Goal: Task Accomplishment & Management: Manage account settings

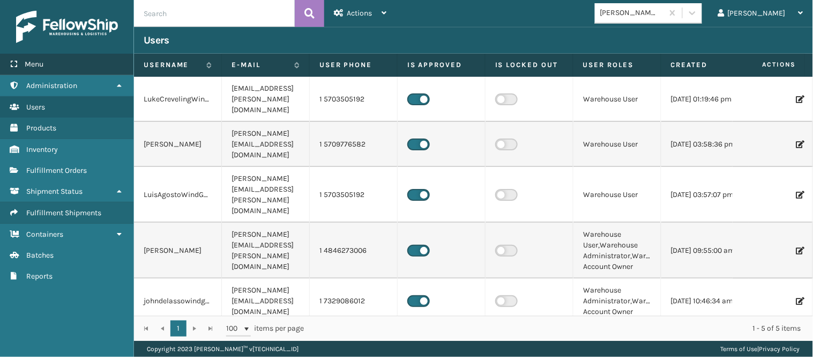
click at [38, 60] on span "Menu" at bounding box center [34, 64] width 19 height 9
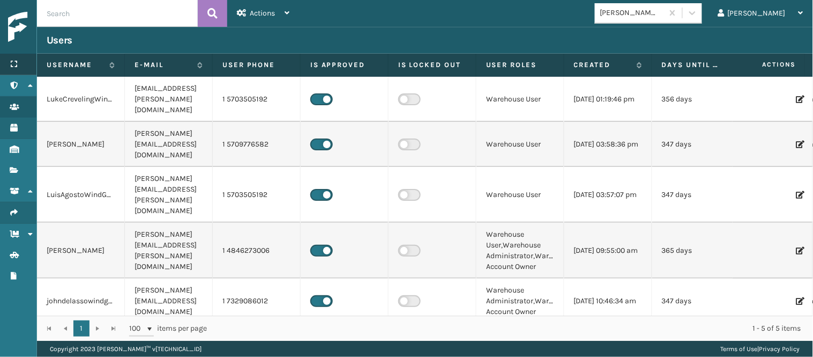
click at [12, 67] on icon at bounding box center [14, 64] width 9 height 8
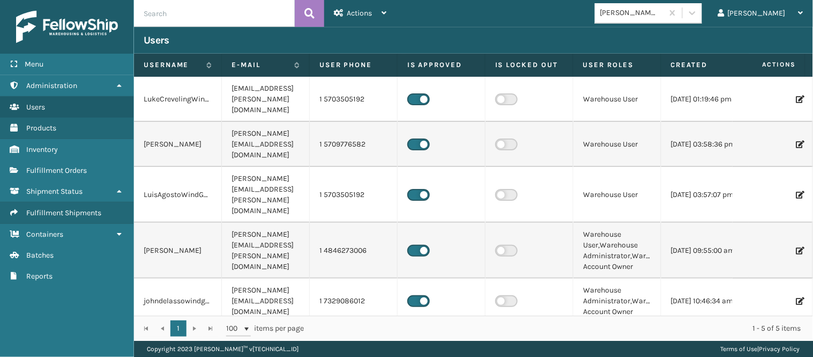
click at [71, 27] on img at bounding box center [67, 27] width 102 height 32
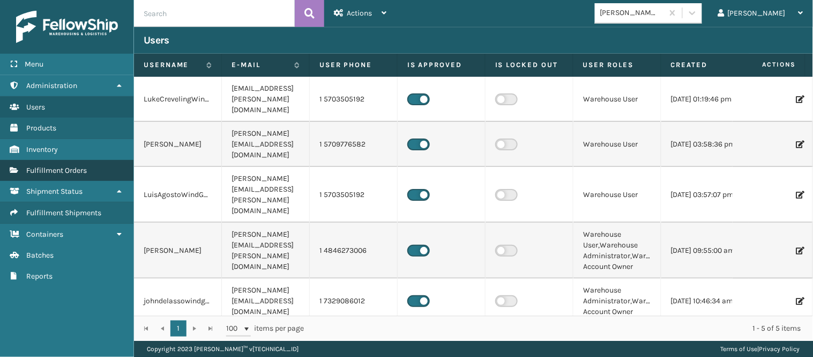
click at [56, 166] on span "Fulfillment Orders" at bounding box center [56, 170] width 61 height 9
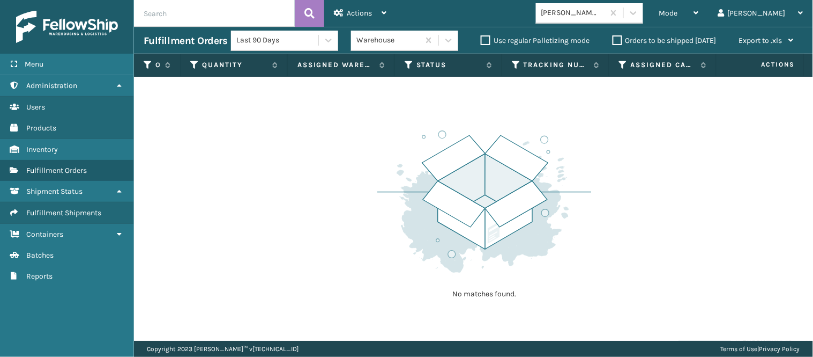
click at [641, 38] on label "Orders to be shipped [DATE]" at bounding box center [665, 40] width 104 height 9
click at [613, 38] on input "Orders to be shipped [DATE]" at bounding box center [613, 37] width 1 height 7
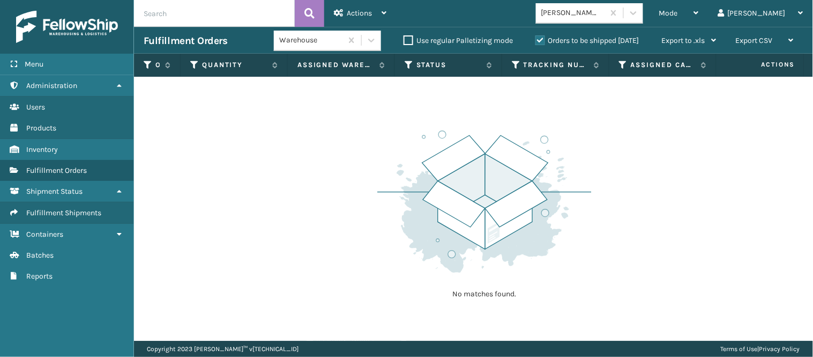
click at [618, 38] on label "Orders to be shipped [DATE]" at bounding box center [588, 40] width 104 height 9
click at [536, 38] on input "Orders to be shipped [DATE]" at bounding box center [536, 37] width 1 height 7
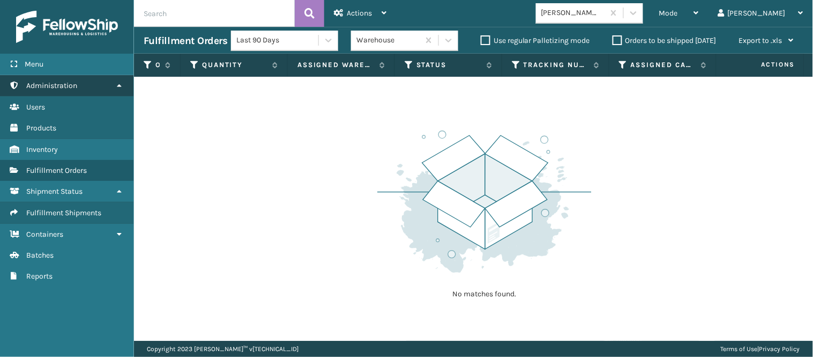
click at [86, 84] on link "Administration" at bounding box center [67, 85] width 134 height 21
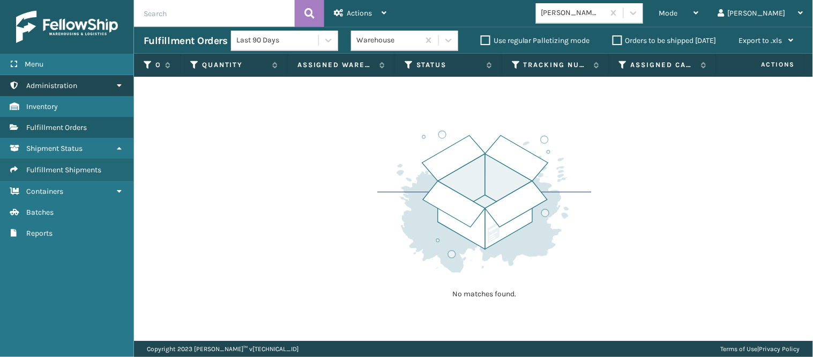
click at [86, 84] on link "Administration" at bounding box center [67, 85] width 134 height 21
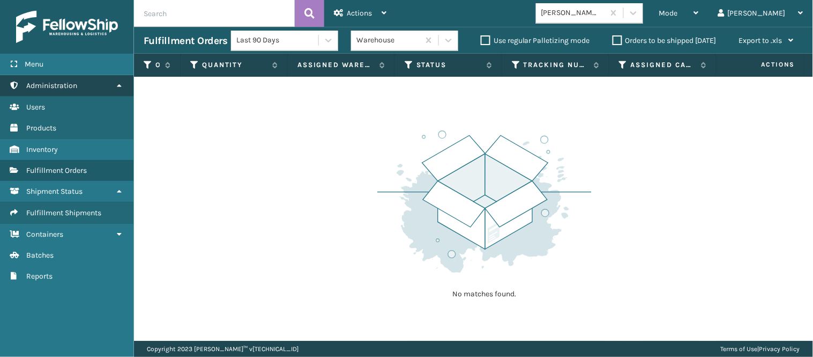
click at [86, 84] on link "Administration" at bounding box center [67, 85] width 134 height 21
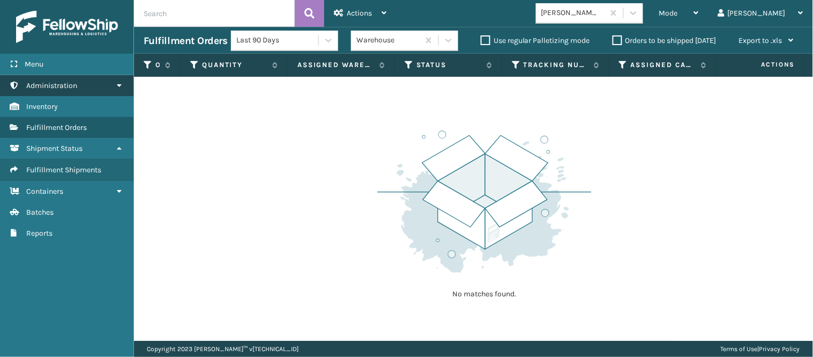
click at [86, 84] on link "Administration" at bounding box center [67, 85] width 134 height 21
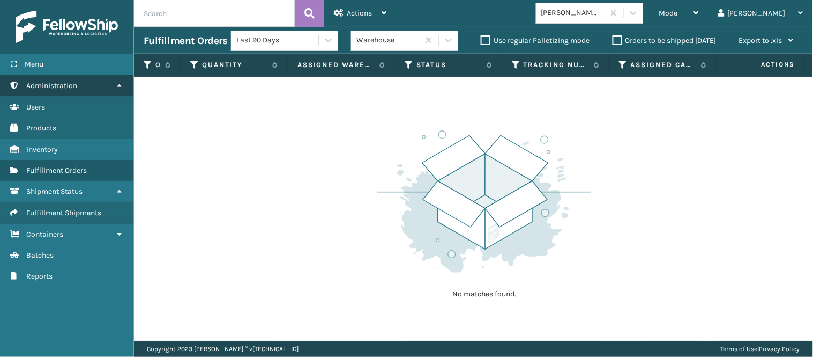
click at [86, 84] on link "Administration" at bounding box center [67, 85] width 134 height 21
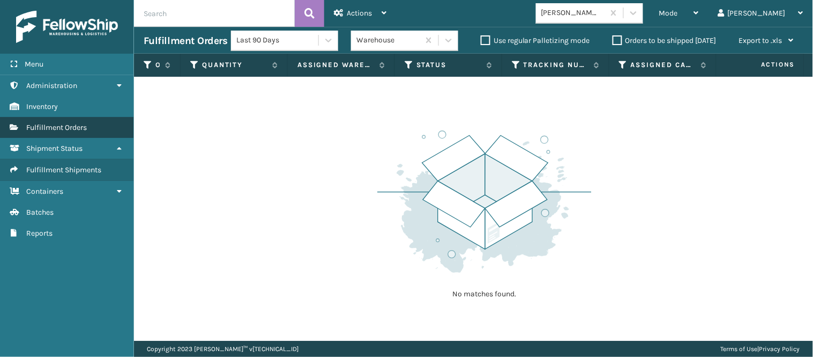
click at [86, 123] on span "Fulfillment Orders" at bounding box center [56, 127] width 61 height 9
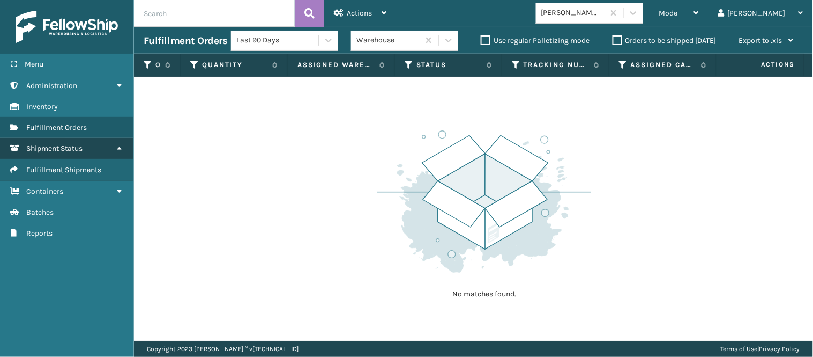
click at [79, 144] on span "Shipment Status" at bounding box center [54, 148] width 56 height 9
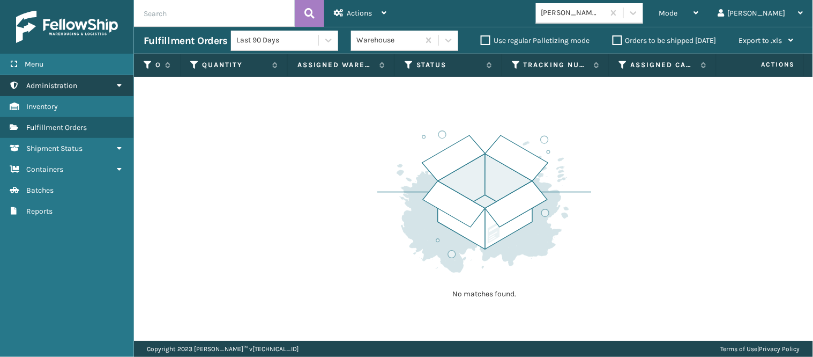
click at [106, 91] on link "Administration" at bounding box center [67, 85] width 134 height 21
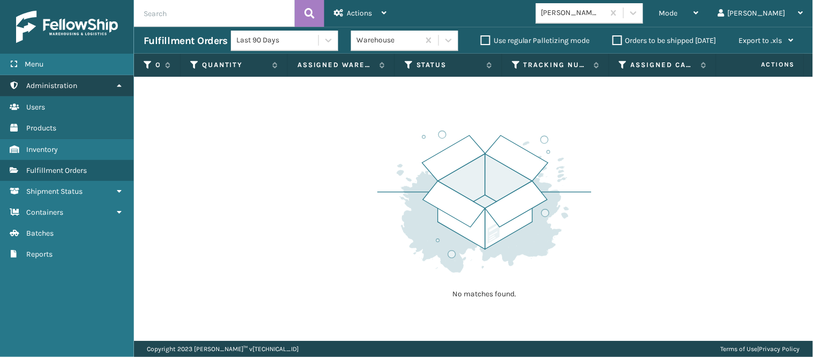
click at [106, 91] on link "Administration" at bounding box center [67, 85] width 134 height 21
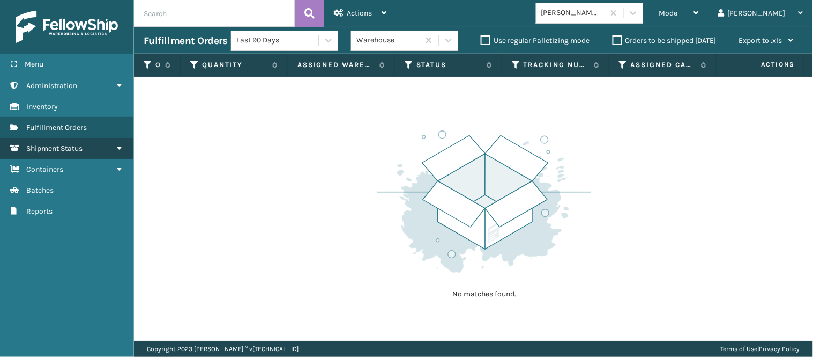
click at [120, 138] on link "Shipment Status" at bounding box center [67, 148] width 134 height 21
click at [118, 145] on icon at bounding box center [119, 148] width 9 height 8
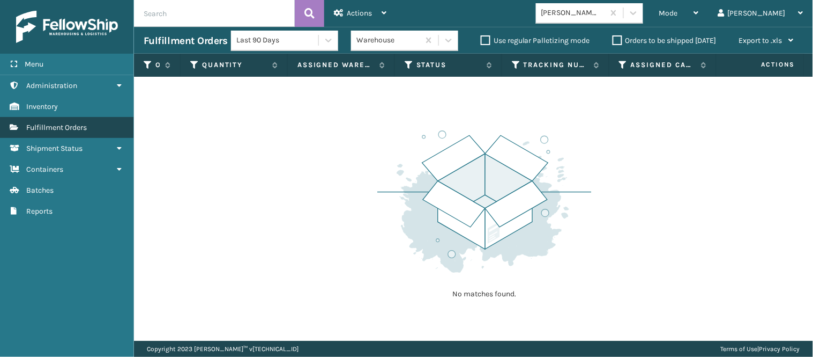
click at [90, 124] on link "Fulfillment Orders" at bounding box center [67, 127] width 134 height 21
click at [272, 104] on div "No matches found." at bounding box center [473, 209] width 679 height 264
click at [668, 99] on div "No matches found." at bounding box center [473, 209] width 679 height 264
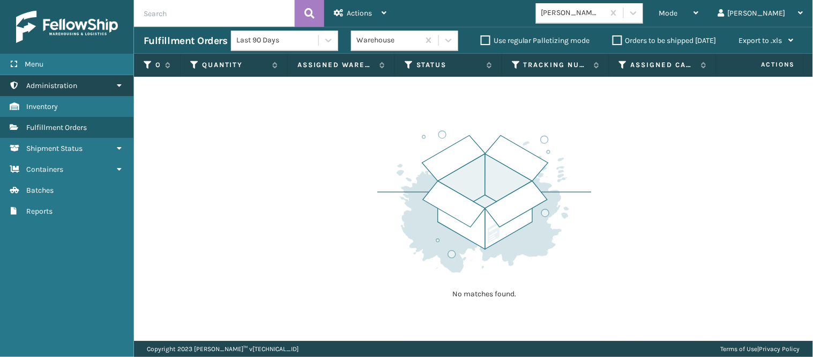
click at [100, 90] on link "Administration" at bounding box center [67, 85] width 134 height 21
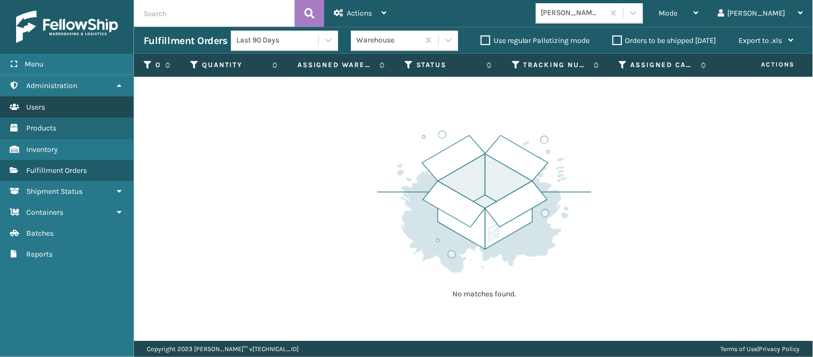
click at [71, 100] on link "Users" at bounding box center [67, 107] width 134 height 21
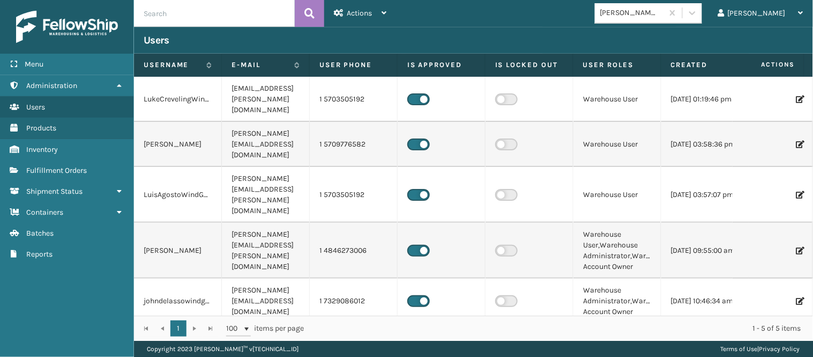
click at [797, 247] on icon at bounding box center [800, 251] width 6 height 8
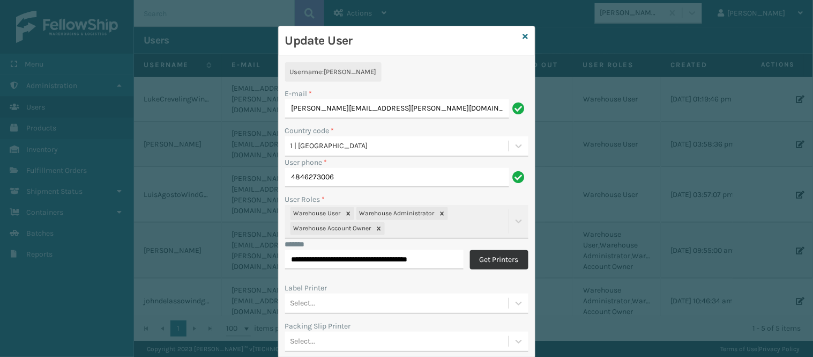
click at [490, 255] on button "Get Printers" at bounding box center [499, 259] width 58 height 19
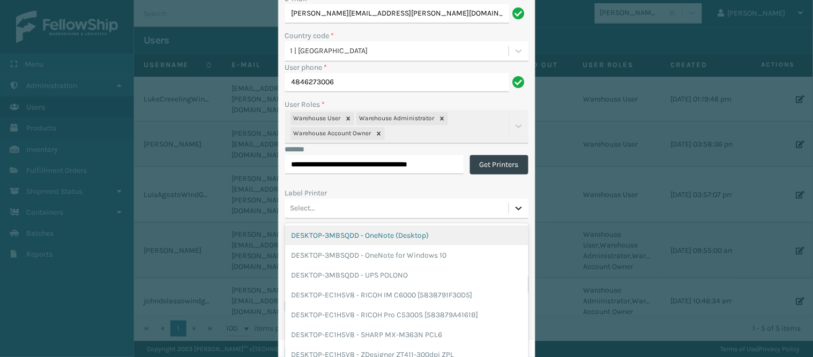
scroll to position [125, 0]
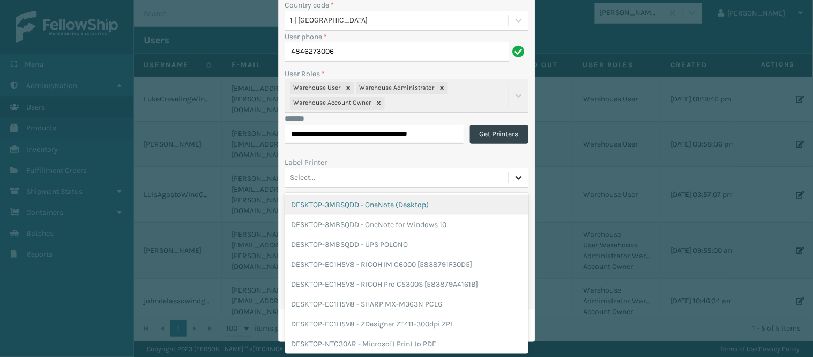
click at [515, 188] on div "option DESKTOP-3MBSQDD - OneNote (Desktop) focused, 1 of 241. 241 results avail…" at bounding box center [406, 178] width 243 height 20
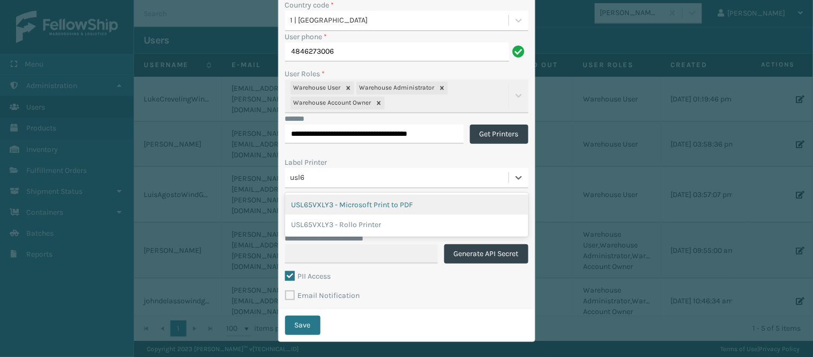
type input "usl65"
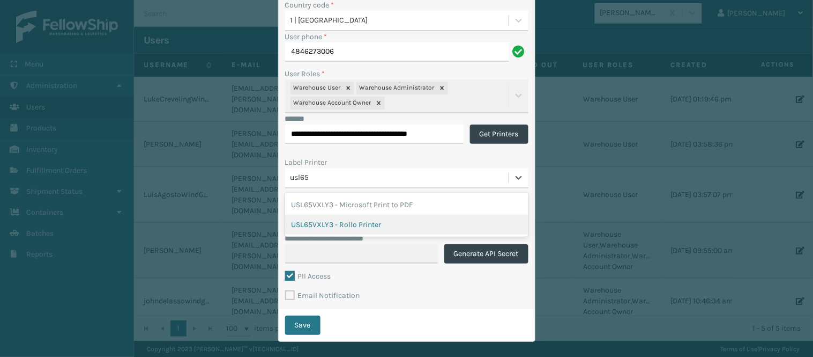
click at [376, 222] on div "USL65VXLY3 - Rollo Printer" at bounding box center [406, 224] width 243 height 20
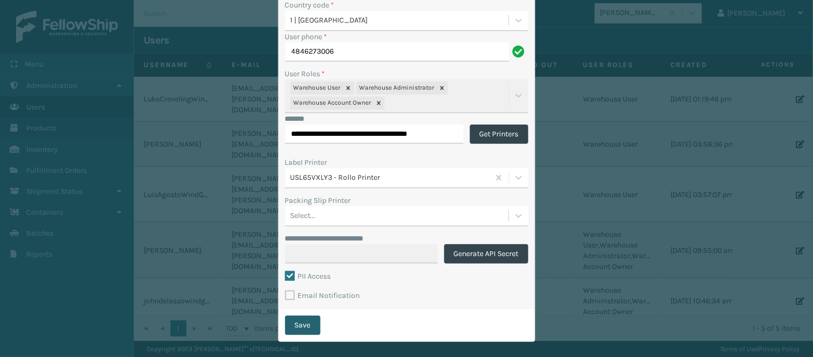
click at [300, 319] on button "Save" at bounding box center [302, 324] width 35 height 19
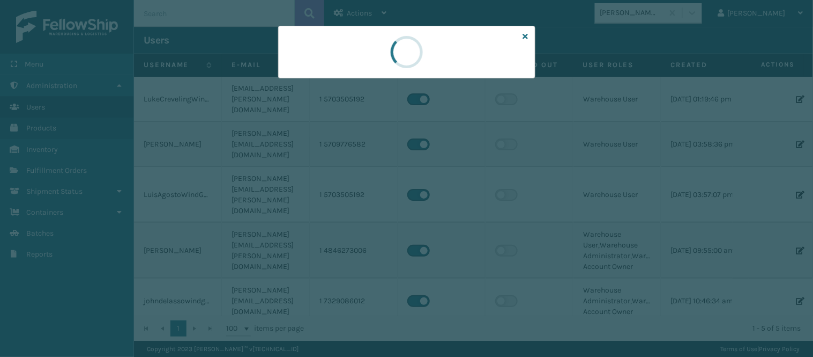
scroll to position [0, 0]
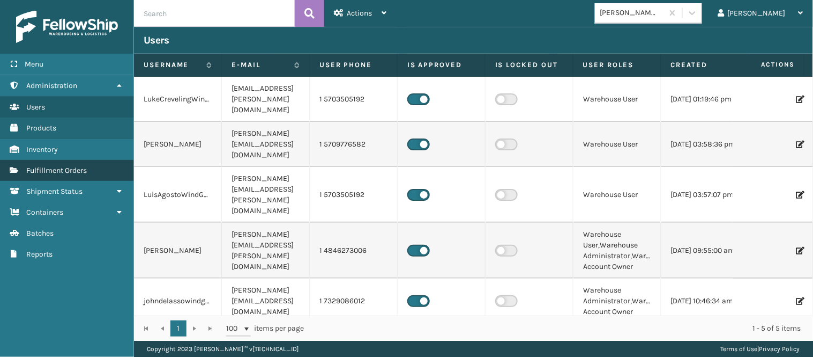
click at [55, 169] on span "Fulfillment Orders" at bounding box center [56, 170] width 61 height 9
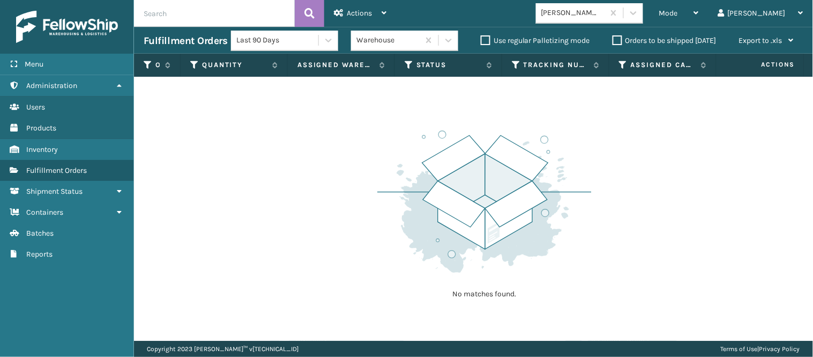
click at [626, 41] on label "Orders to be shipped [DATE]" at bounding box center [665, 40] width 104 height 9
click at [613, 41] on input "Orders to be shipped [DATE]" at bounding box center [613, 37] width 1 height 7
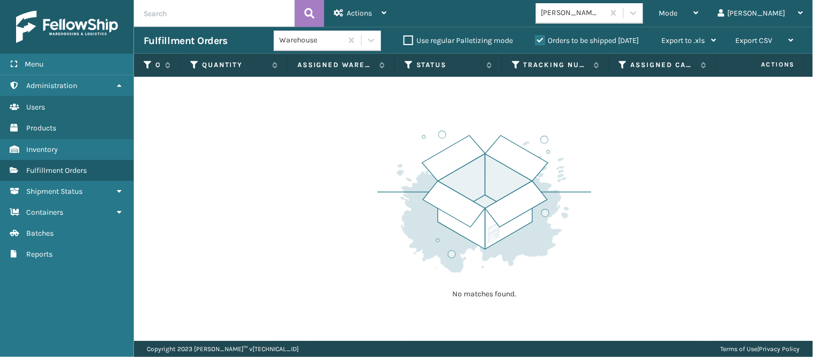
click at [626, 41] on label "Orders to be shipped [DATE]" at bounding box center [588, 40] width 104 height 9
click at [536, 41] on input "Orders to be shipped [DATE]" at bounding box center [536, 37] width 1 height 7
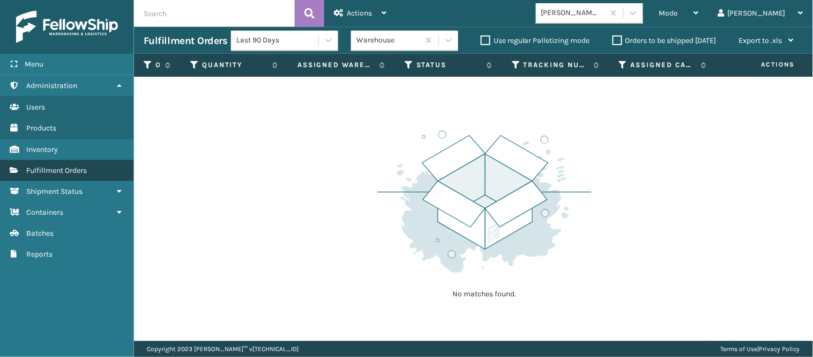
click at [90, 161] on link "Fulfillment Orders" at bounding box center [67, 170] width 134 height 21
click at [615, 36] on label "Orders to be shipped [DATE]" at bounding box center [665, 40] width 104 height 9
click at [613, 36] on input "Orders to be shipped [DATE]" at bounding box center [613, 37] width 1 height 7
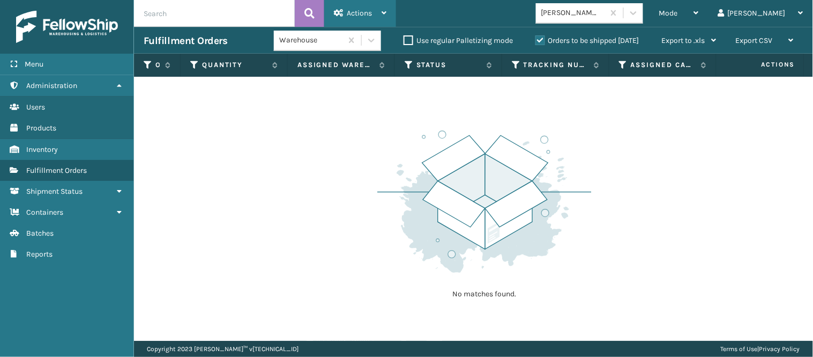
click at [375, 11] on div "Actions" at bounding box center [360, 13] width 53 height 27
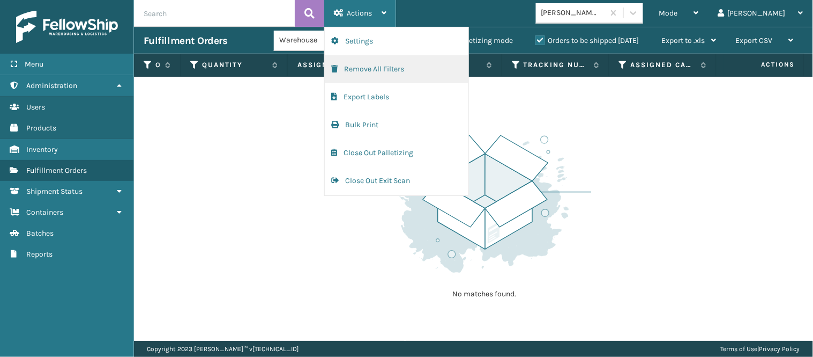
click at [366, 66] on button "Remove All Filters" at bounding box center [397, 69] width 144 height 28
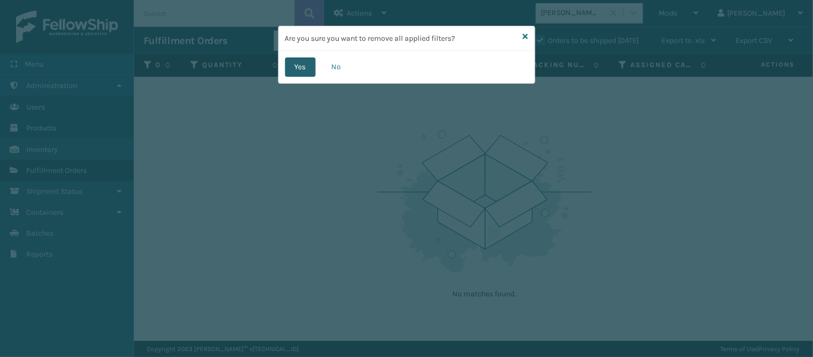
click at [292, 62] on button "Yes" at bounding box center [300, 66] width 31 height 19
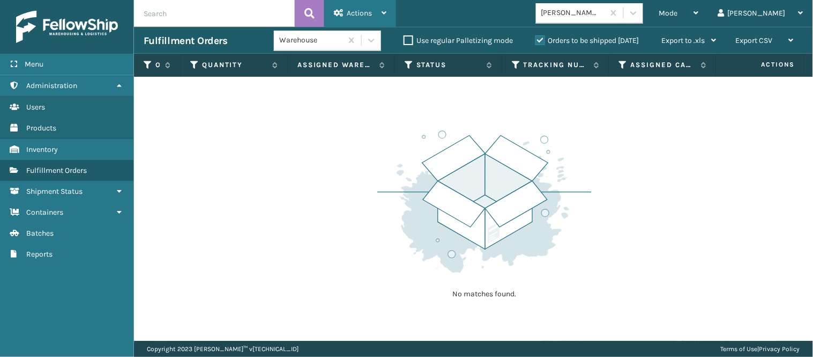
click at [370, 14] on span "Actions" at bounding box center [359, 13] width 25 height 9
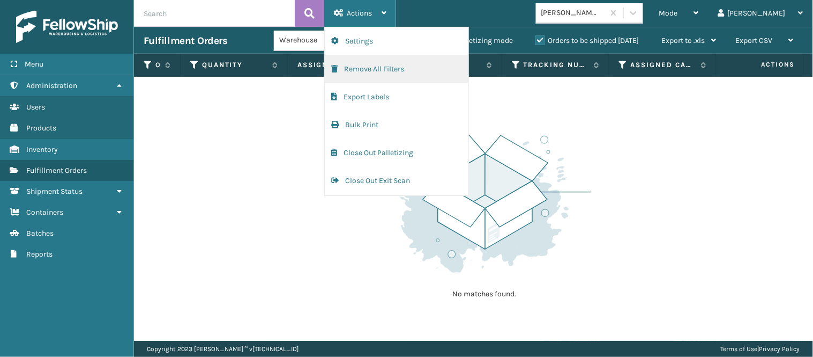
click at [336, 65] on span "button" at bounding box center [334, 69] width 6 height 8
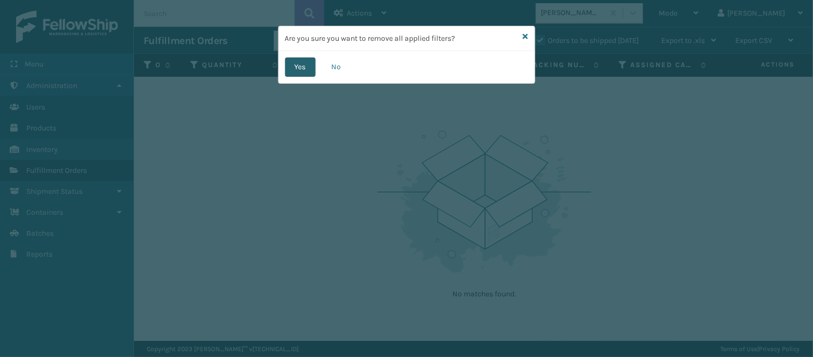
click at [302, 68] on button "Yes" at bounding box center [300, 66] width 31 height 19
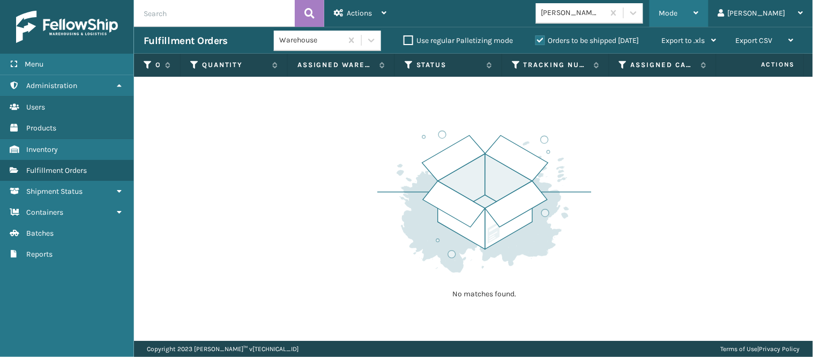
click at [699, 9] on icon at bounding box center [696, 13] width 5 height 8
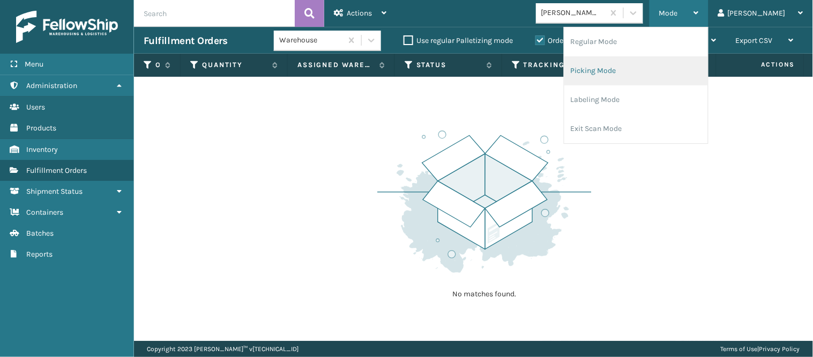
click at [647, 73] on li "Picking Mode" at bounding box center [637, 70] width 144 height 29
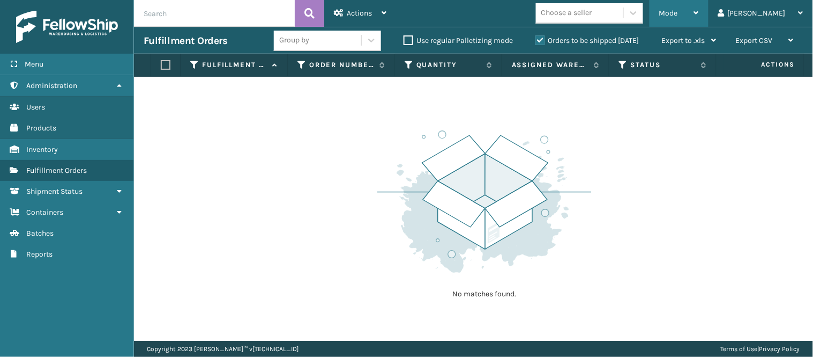
click at [687, 12] on div "Mode Regular Mode Picking Mode Labeling Mode Exit Scan Mode" at bounding box center [679, 13] width 59 height 27
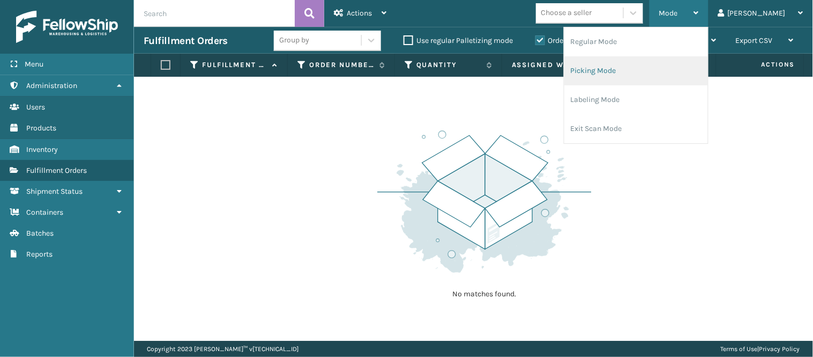
click at [658, 67] on li "Picking Mode" at bounding box center [637, 70] width 144 height 29
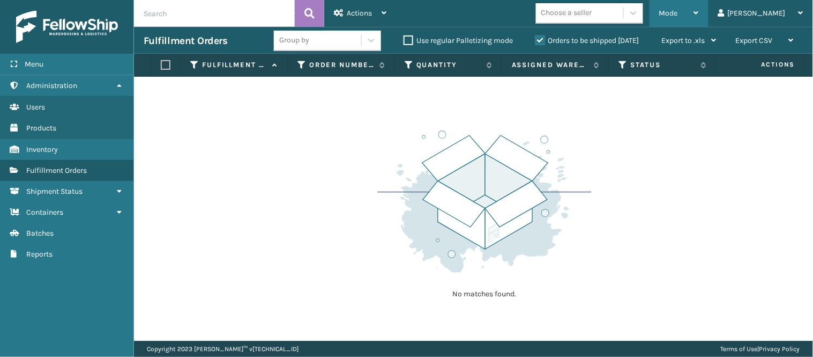
click at [699, 2] on div "Mode" at bounding box center [680, 13] width 40 height 27
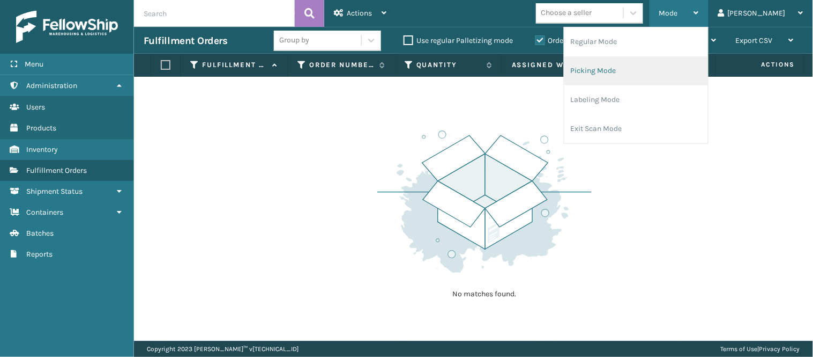
click at [645, 70] on li "Picking Mode" at bounding box center [637, 70] width 144 height 29
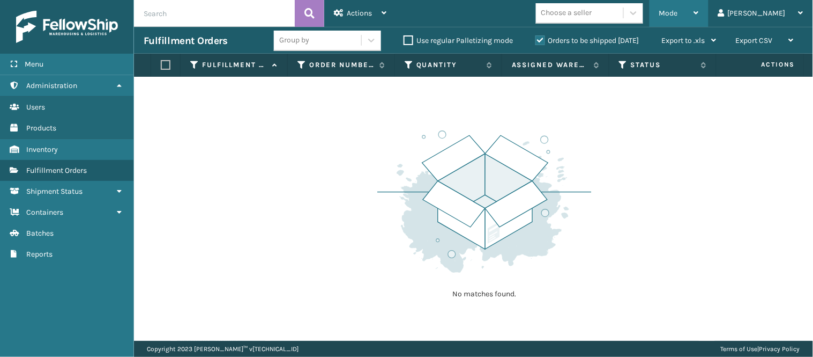
click at [678, 12] on span "Mode" at bounding box center [669, 13] width 19 height 9
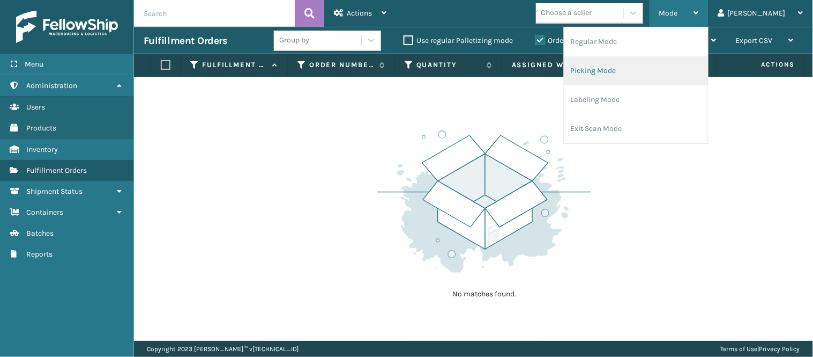
click at [639, 66] on li "Picking Mode" at bounding box center [637, 70] width 144 height 29
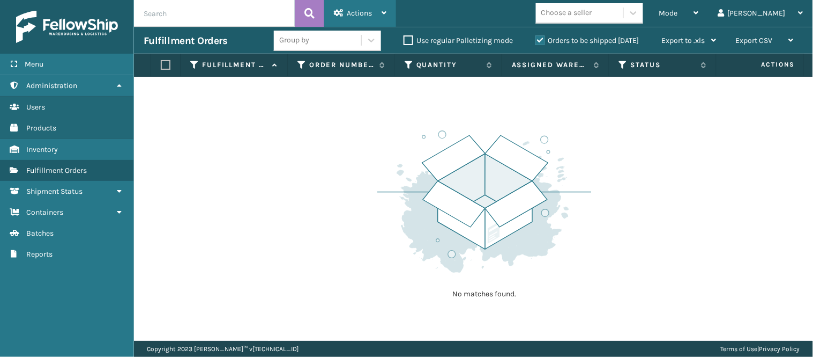
click at [351, 11] on span "Actions" at bounding box center [359, 13] width 25 height 9
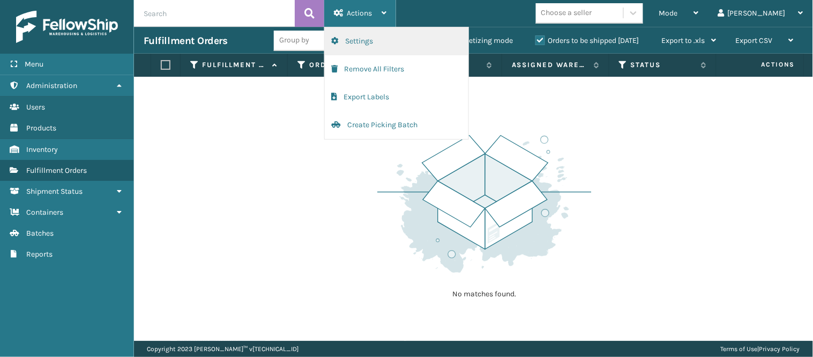
click at [360, 36] on button "Settings" at bounding box center [397, 41] width 144 height 28
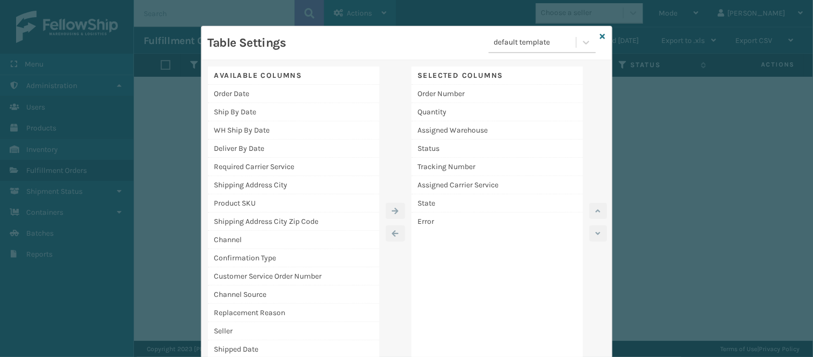
scroll to position [25, 0]
